Goal: Check status: Check status

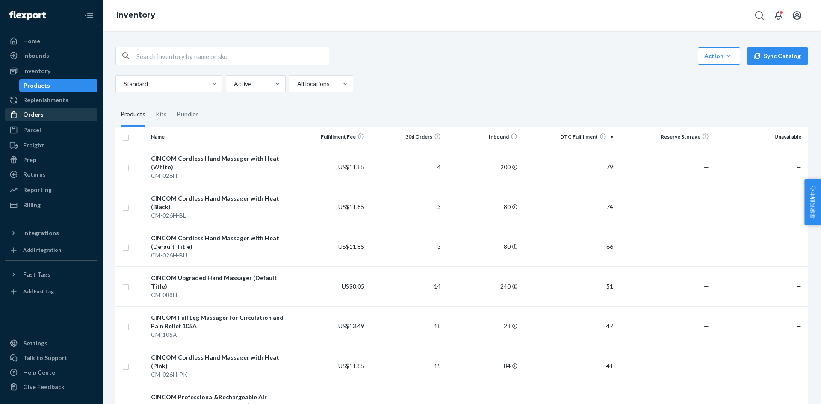
click at [54, 118] on div "Orders" at bounding box center [51, 115] width 91 height 12
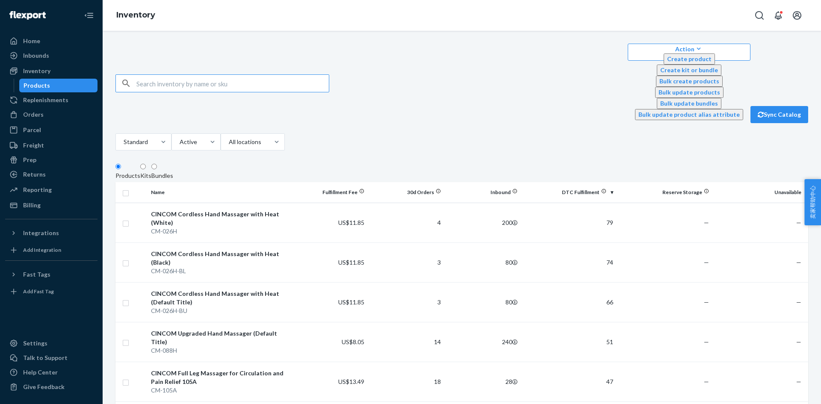
click at [193, 75] on input "text" at bounding box center [232, 83] width 193 height 17
paste input "DFND8TEWMY8"
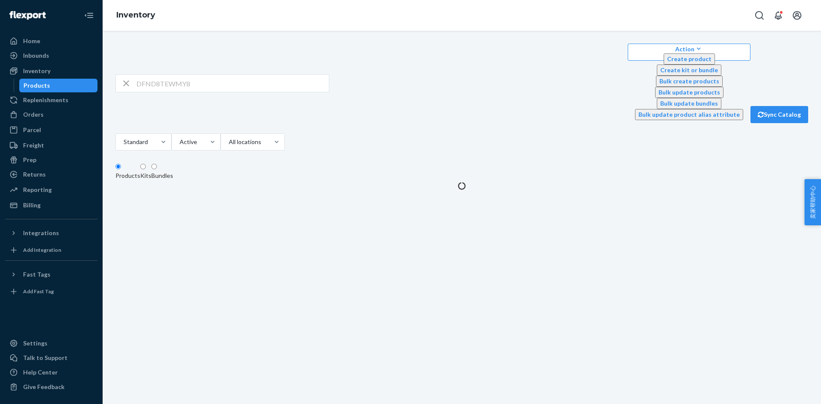
click at [464, 74] on div "DFND8TEWMY8 Action Create product Create kit or bundle Bulk create products Bul…" at bounding box center [462, 98] width 693 height 109
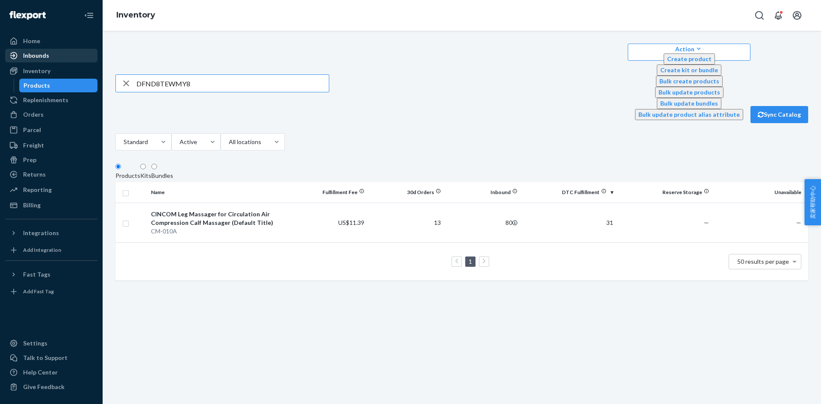
drag, startPoint x: 171, startPoint y: 59, endPoint x: 96, endPoint y: 59, distance: 75.3
click at [96, 59] on div "Home Inbounds Shipping Plans Problems Inventory Products Replenishments Orders …" at bounding box center [410, 202] width 821 height 404
paste input "4KTPJZXFNZ"
type input "D4KTPJZXFNZ"
